Goal: Transaction & Acquisition: Purchase product/service

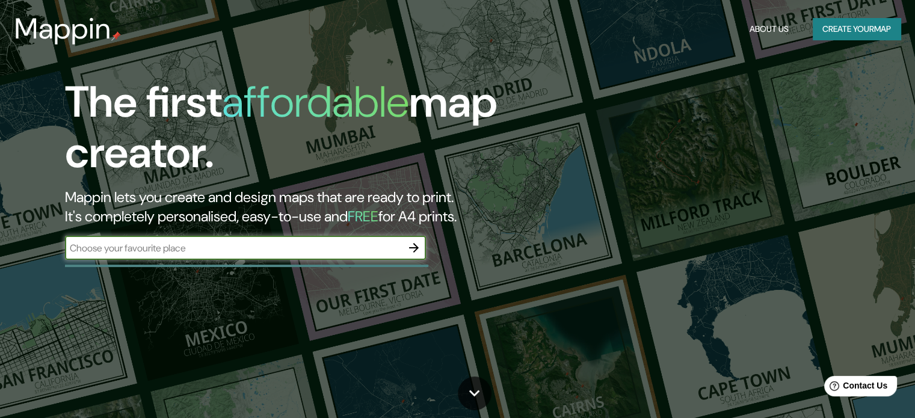
click at [390, 248] on input "text" at bounding box center [233, 248] width 337 height 14
click at [414, 239] on button "button" at bounding box center [414, 248] width 24 height 24
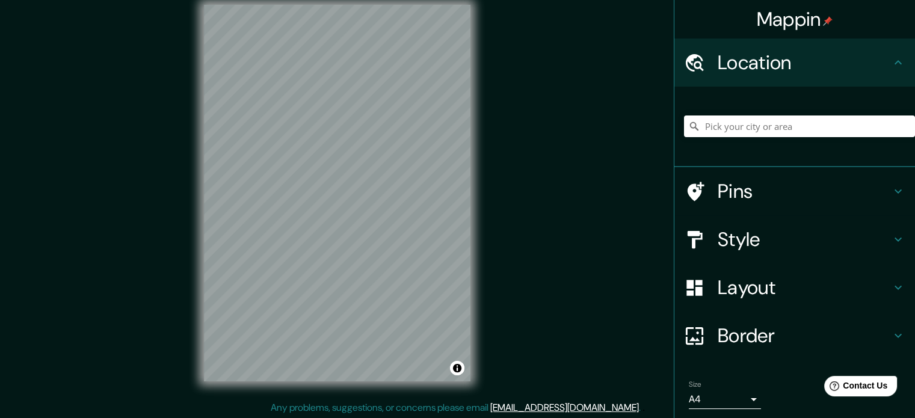
scroll to position [16, 0]
click at [775, 128] on input "Pick your city or area" at bounding box center [799, 127] width 231 height 22
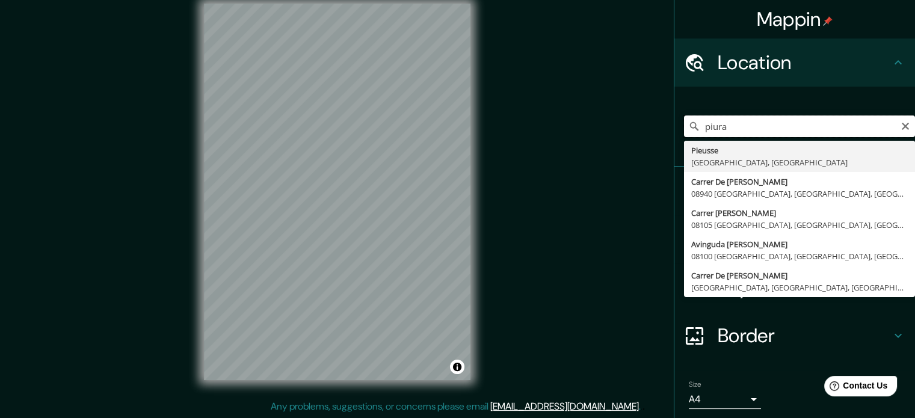
type input "Pieusse, [GEOGRAPHIC_DATA], [GEOGRAPHIC_DATA]"
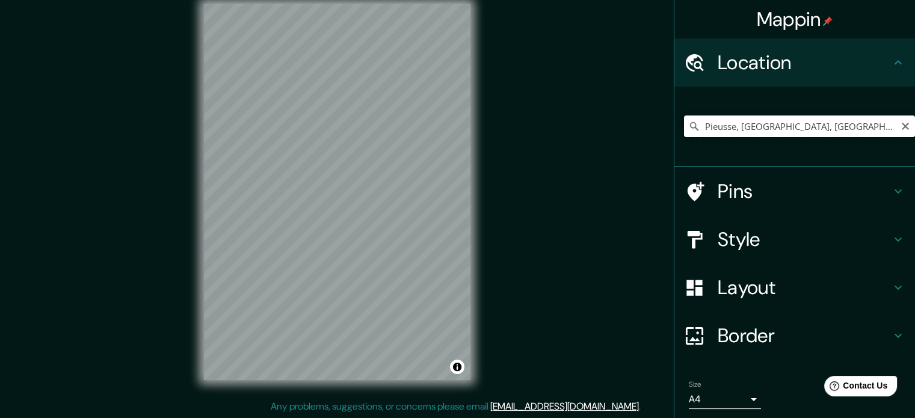
click at [812, 133] on input "Pieusse, [GEOGRAPHIC_DATA], [GEOGRAPHIC_DATA]" at bounding box center [799, 127] width 231 height 22
drag, startPoint x: 816, startPoint y: 125, endPoint x: 587, endPoint y: 157, distance: 231.4
click at [587, 157] on div "Mappin Location [GEOGRAPHIC_DATA], [GEOGRAPHIC_DATA], [GEOGRAPHIC_DATA] [GEOGRA…" at bounding box center [457, 201] width 915 height 434
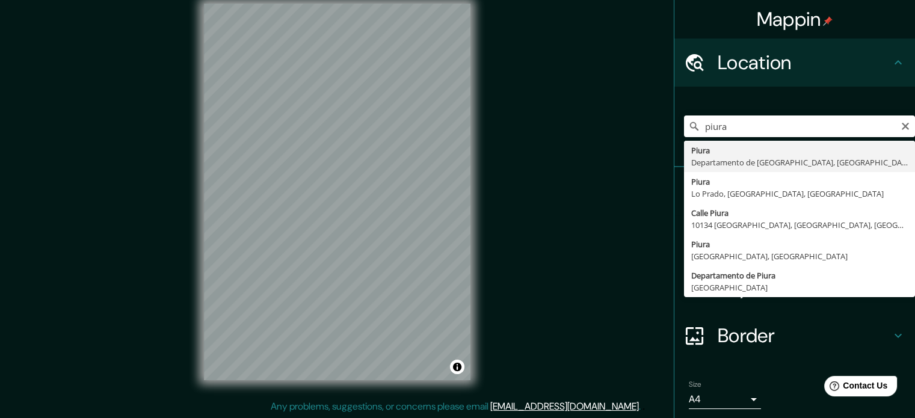
type input "Piura, [GEOGRAPHIC_DATA], [GEOGRAPHIC_DATA]"
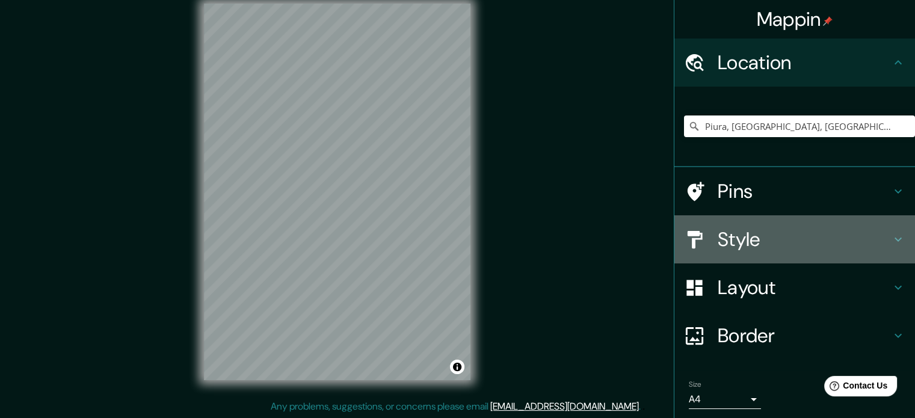
click at [746, 242] on h4 "Style" at bounding box center [804, 239] width 173 height 24
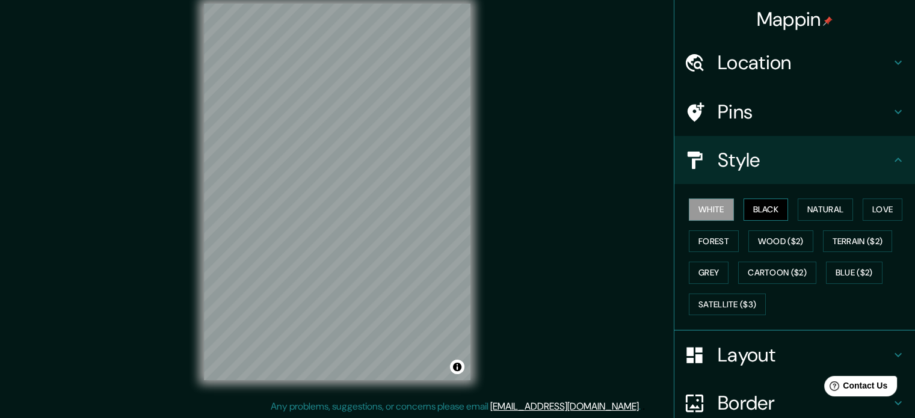
click at [753, 214] on button "Black" at bounding box center [766, 210] width 45 height 22
click at [842, 215] on button "Natural" at bounding box center [825, 210] width 55 height 22
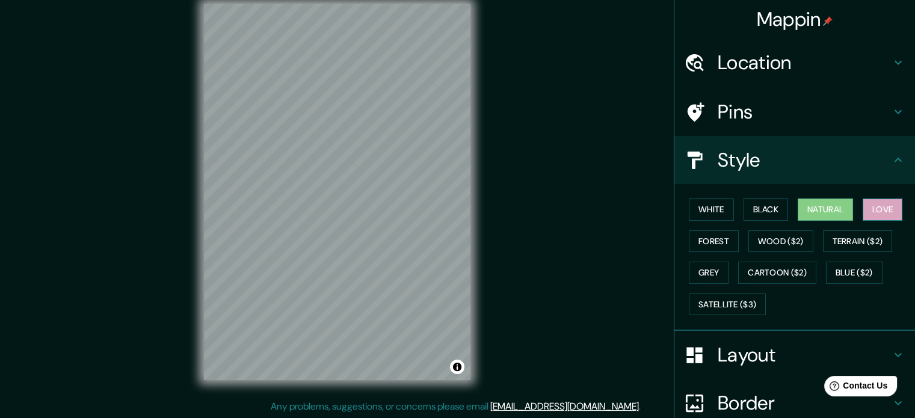
click at [866, 211] on button "Love" at bounding box center [883, 210] width 40 height 22
click at [684, 239] on div "White Black Natural Love Forest Wood ($2) Terrain ($2) Grey Cartoon ($2) Blue (…" at bounding box center [799, 257] width 231 height 126
click at [697, 239] on button "Forest" at bounding box center [714, 241] width 50 height 22
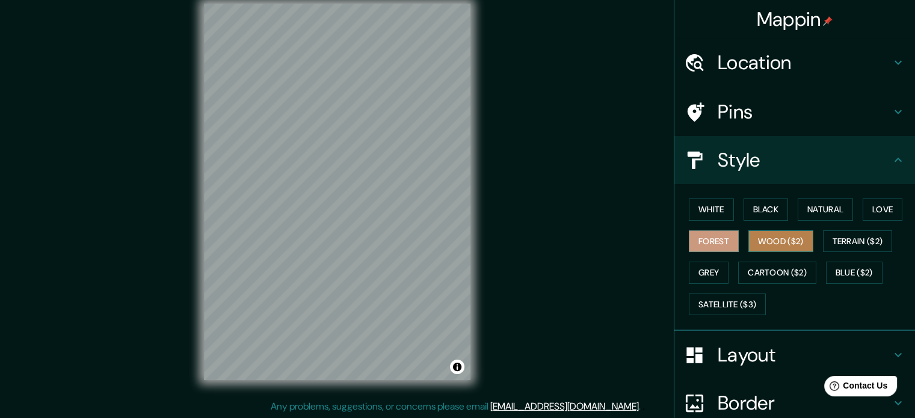
click at [759, 239] on button "Wood ($2)" at bounding box center [780, 241] width 65 height 22
click at [707, 239] on button "Forest" at bounding box center [714, 241] width 50 height 22
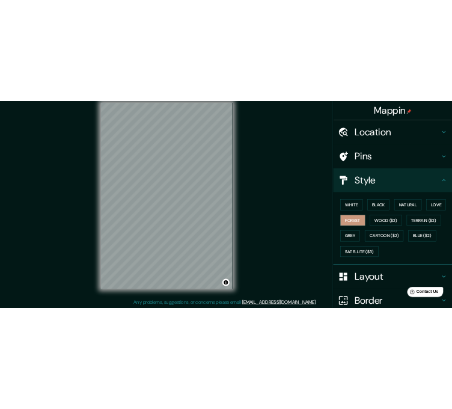
scroll to position [0, 0]
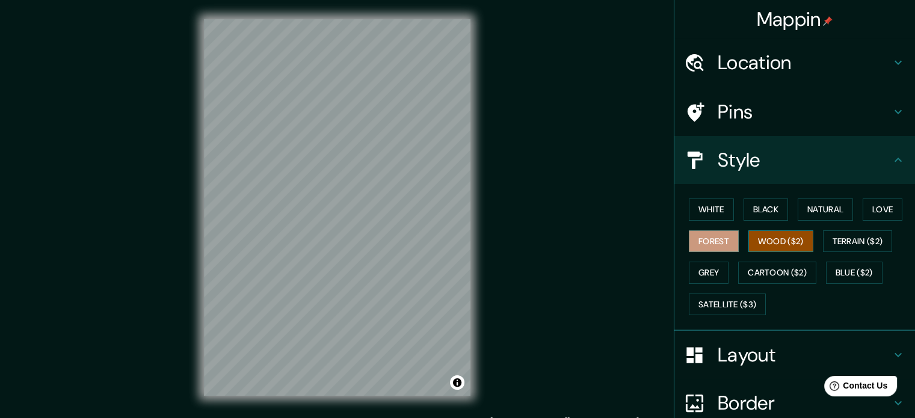
click at [772, 246] on button "Wood ($2)" at bounding box center [780, 241] width 65 height 22
click at [721, 216] on button "White" at bounding box center [711, 210] width 45 height 22
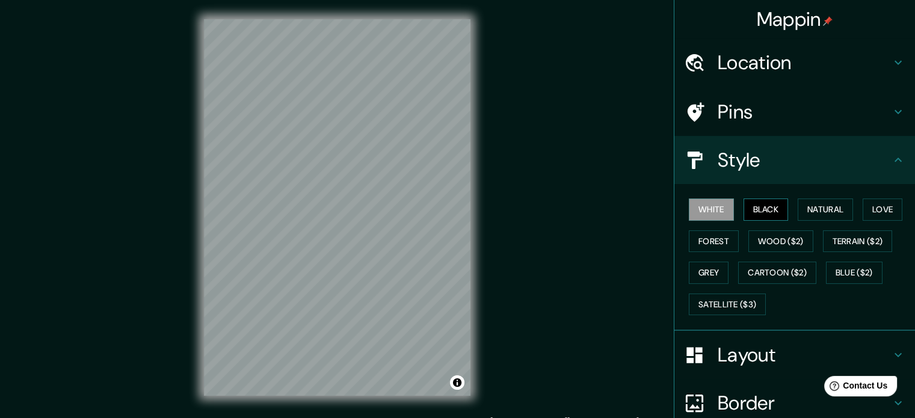
click at [761, 217] on button "Black" at bounding box center [766, 210] width 45 height 22
click at [710, 204] on button "White" at bounding box center [711, 210] width 45 height 22
click at [754, 211] on button "Black" at bounding box center [766, 210] width 45 height 22
click at [704, 239] on button "Forest" at bounding box center [714, 241] width 50 height 22
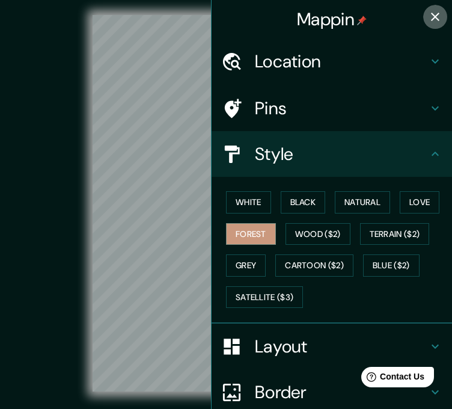
click at [428, 16] on icon "button" at bounding box center [435, 17] width 14 height 14
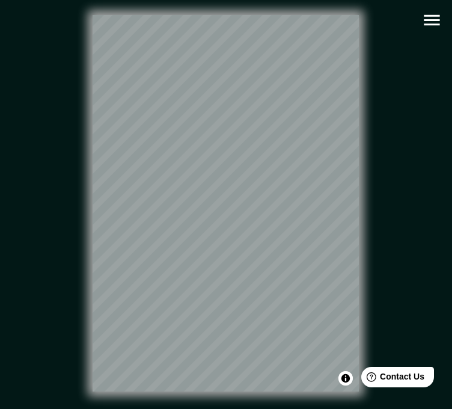
click at [433, 14] on icon "button" at bounding box center [432, 20] width 21 height 21
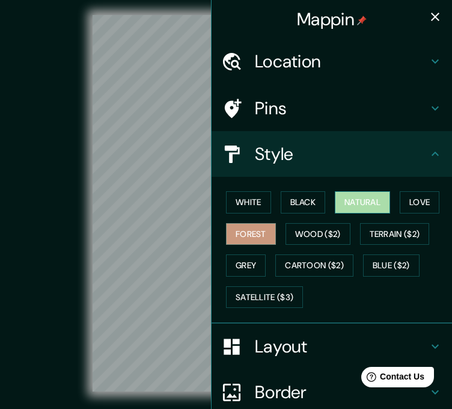
click at [370, 207] on button "Natural" at bounding box center [362, 202] width 55 height 22
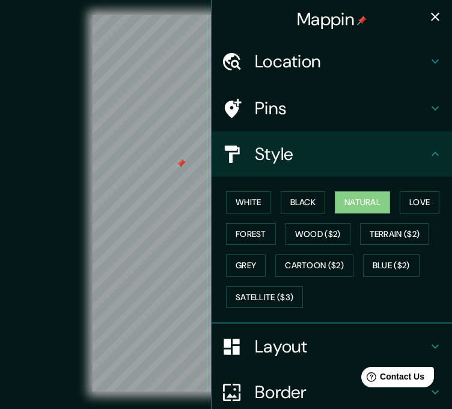
click at [79, 188] on div "© Mapbox © OpenStreetMap Improve this map" at bounding box center [226, 203] width 407 height 368
drag, startPoint x: 67, startPoint y: 186, endPoint x: 75, endPoint y: 183, distance: 8.6
click at [75, 183] on div "© Mapbox © OpenStreetMap Improve this map" at bounding box center [226, 203] width 407 height 368
click at [428, 10] on icon "button" at bounding box center [435, 17] width 14 height 14
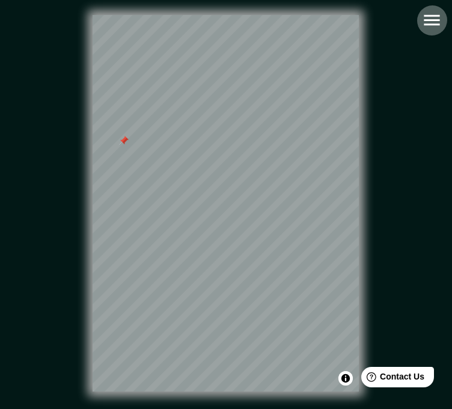
click at [442, 20] on icon "button" at bounding box center [432, 20] width 21 height 21
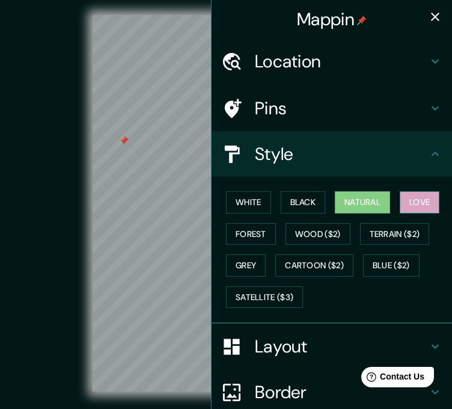
click at [425, 198] on button "Love" at bounding box center [420, 202] width 40 height 22
click at [76, 205] on div "© Mapbox © OpenStreetMap Improve this map" at bounding box center [226, 203] width 407 height 368
click at [428, 11] on icon "button" at bounding box center [435, 17] width 14 height 14
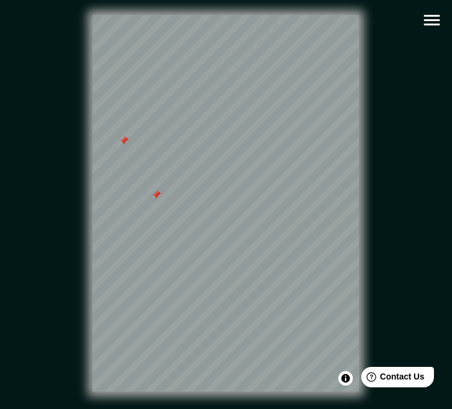
click at [128, 146] on div at bounding box center [124, 141] width 10 height 10
click at [159, 200] on div at bounding box center [157, 195] width 10 height 10
